Goal: Check status: Check status

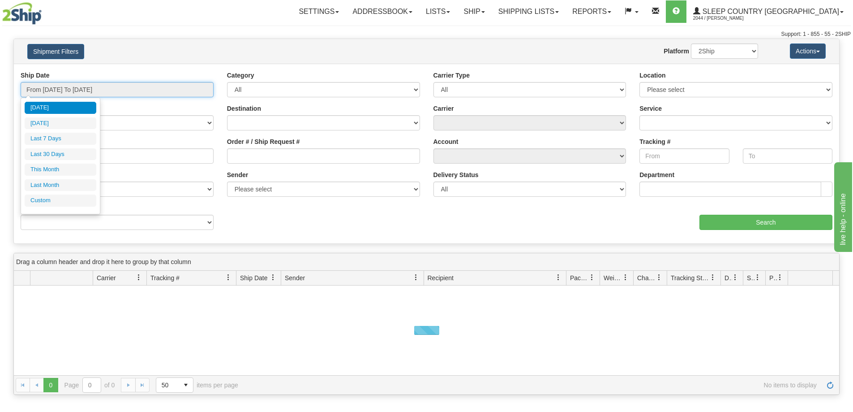
click at [110, 91] on input "From [DATE] To [DATE]" at bounding box center [117, 89] width 193 height 15
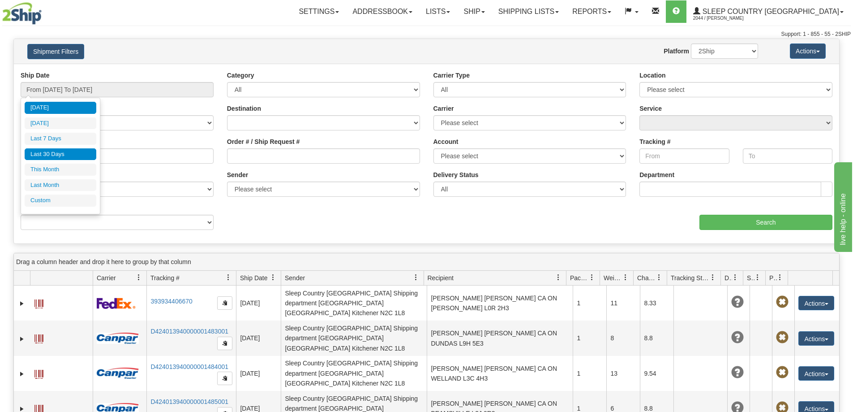
click at [86, 160] on li "Last 30 Days" at bounding box center [61, 154] width 72 height 12
type input "From [DATE] To [DATE]"
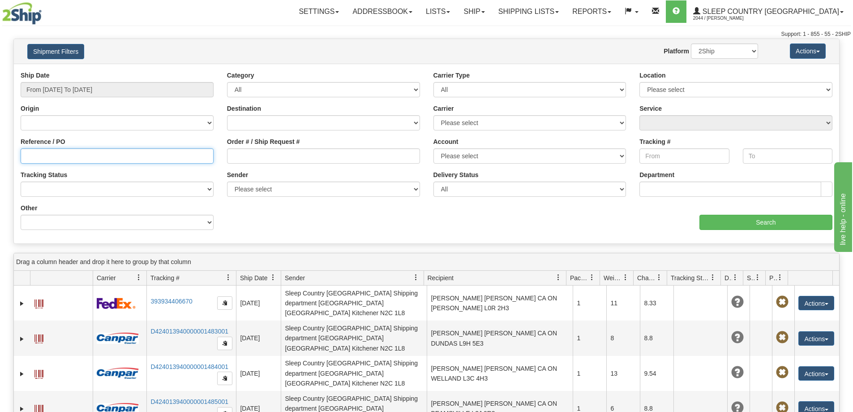
click at [26, 158] on input "Reference / PO" at bounding box center [117, 155] width 193 height 15
paste input "9002I144363"
type input "9002I144363"
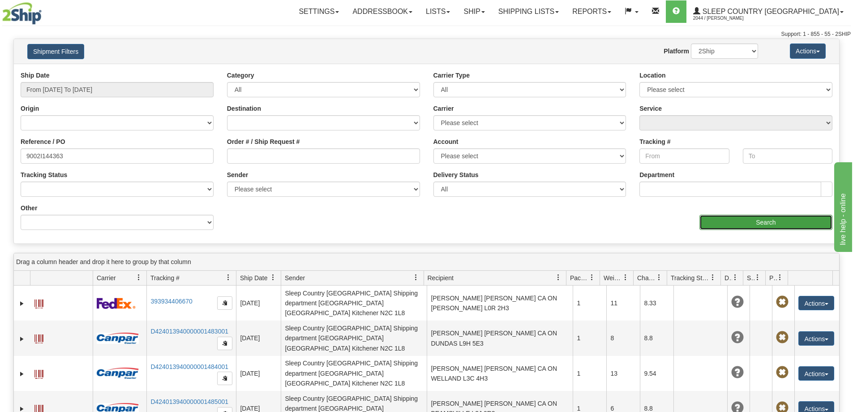
click at [762, 220] on input "Search" at bounding box center [766, 222] width 133 height 15
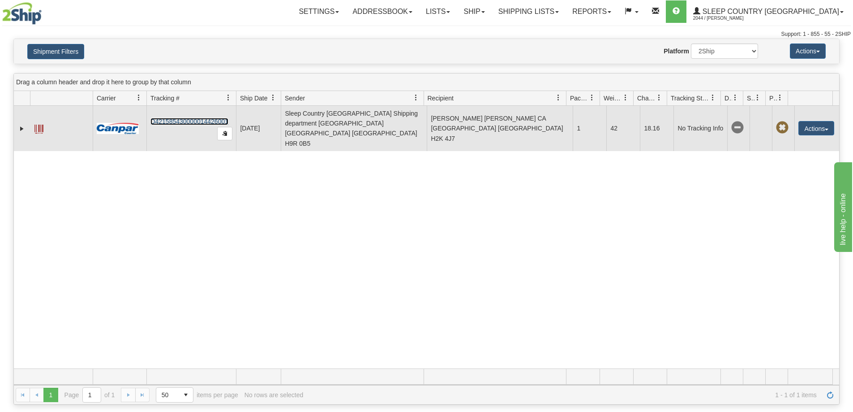
click at [178, 118] on link "D421585430000014426001" at bounding box center [189, 121] width 78 height 7
